Goal: Information Seeking & Learning: Learn about a topic

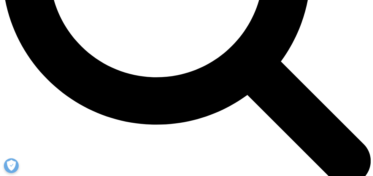
scroll to position [603, 0]
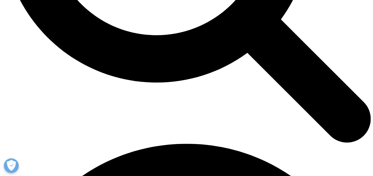
drag, startPoint x: 218, startPoint y: 101, endPoint x: 242, endPoint y: 121, distance: 31.1
copy div "Now there’s a faster, more automated way to achieve your objectives. We are bui…"
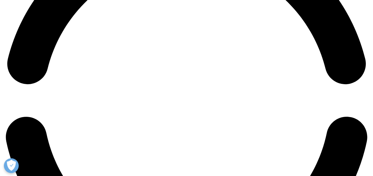
scroll to position [831, 0]
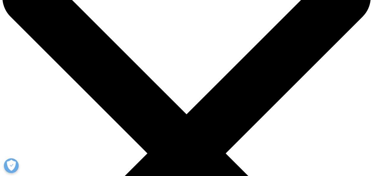
scroll to position [68, 0]
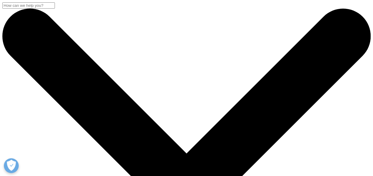
drag, startPoint x: 346, startPoint y: 52, endPoint x: 351, endPoint y: 84, distance: 31.5
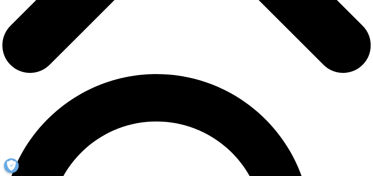
scroll to position [304, 0]
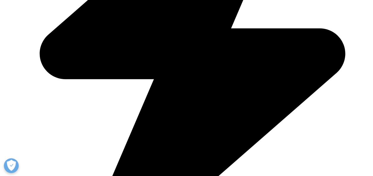
drag, startPoint x: 71, startPoint y: 85, endPoint x: 96, endPoint y: 113, distance: 38.2
copy p "IQVIA announced a strategic collaboration with NVIDIA in January to build custo…"
